Goal: Go to known website: Access a specific website the user already knows

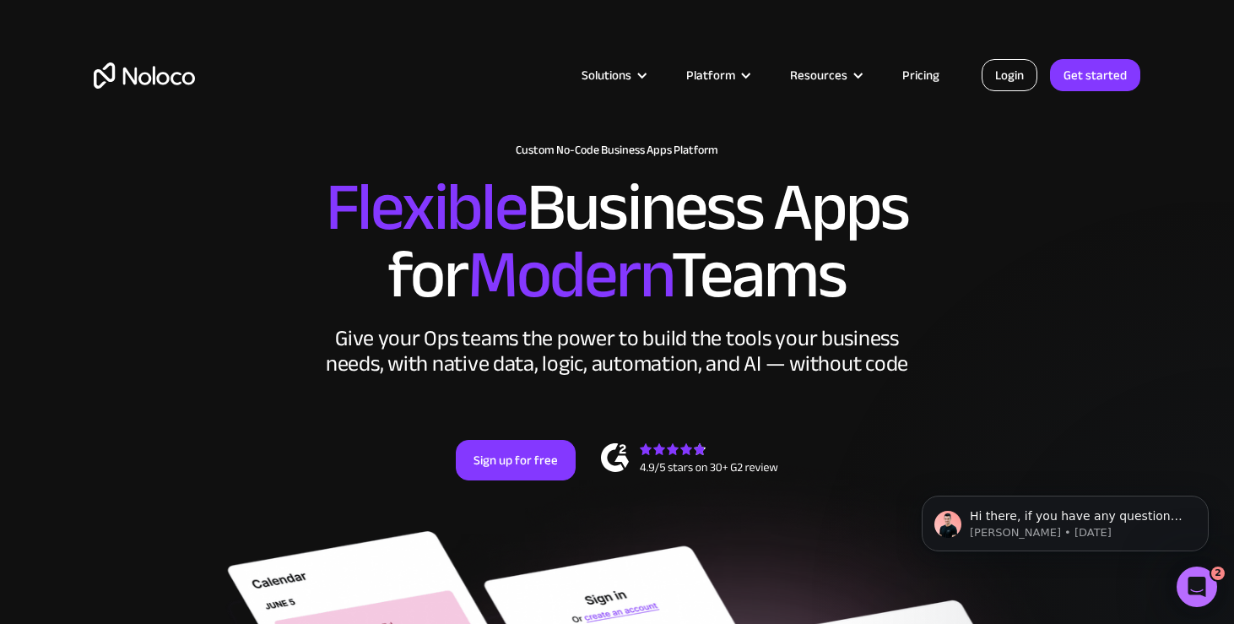
click at [1005, 83] on link "Login" at bounding box center [1010, 75] width 56 height 32
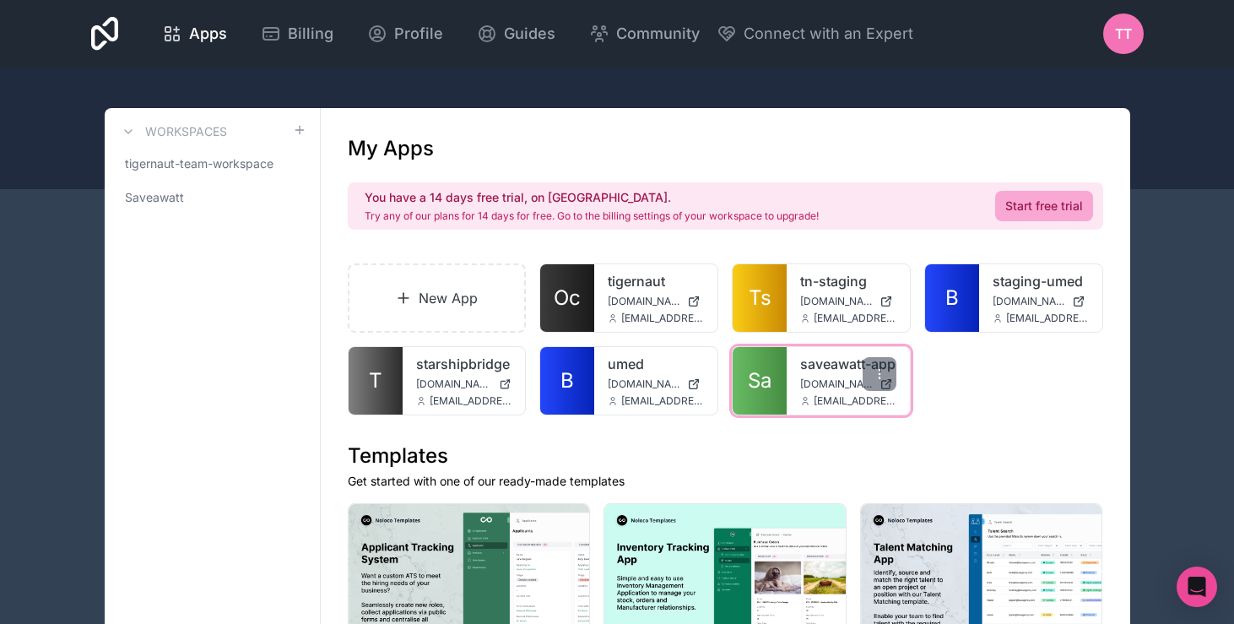
click at [804, 363] on link "saveawatt-app" at bounding box center [848, 364] width 96 height 20
